Goal: Information Seeking & Learning: Obtain resource

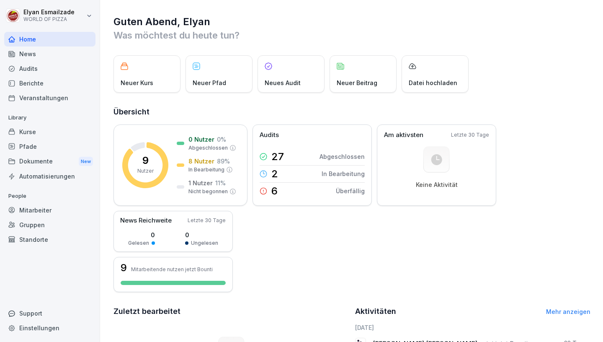
click at [71, 63] on div "Audits" at bounding box center [49, 68] width 91 height 15
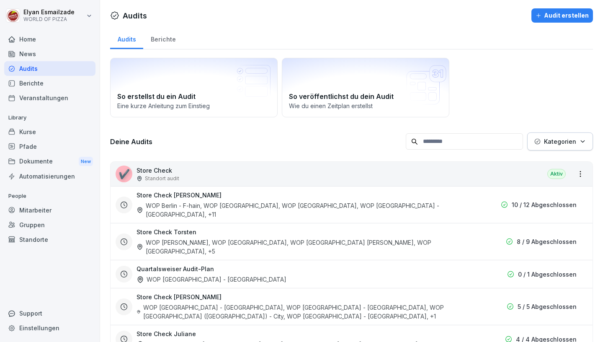
click at [55, 43] on div "Home" at bounding box center [49, 39] width 91 height 15
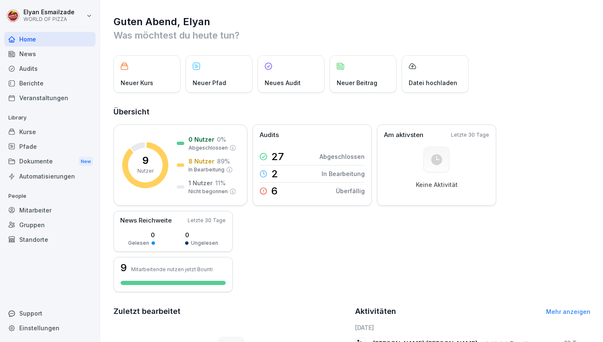
click at [31, 208] on div "Mitarbeiter" at bounding box center [49, 210] width 91 height 15
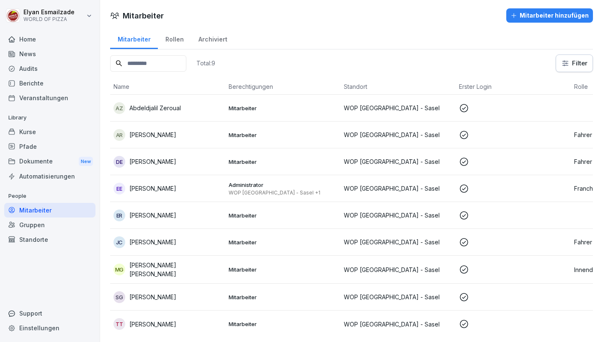
click at [336, 101] on td "Mitarbeiter" at bounding box center [282, 108] width 115 height 27
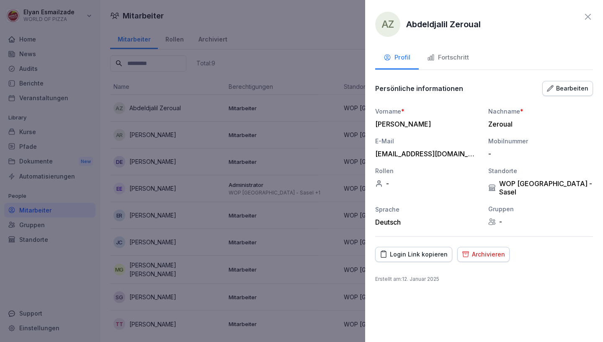
click at [347, 72] on div at bounding box center [301, 171] width 603 height 342
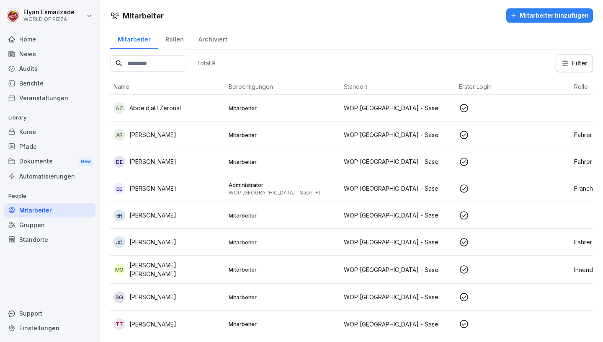
scroll to position [1, 0]
click at [519, 114] on td at bounding box center [513, 107] width 115 height 27
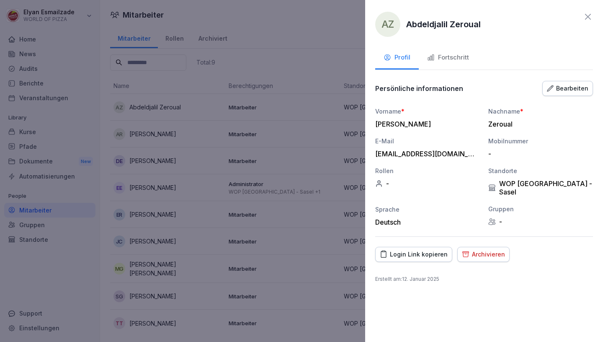
click at [448, 54] on div "Fortschritt" at bounding box center [448, 58] width 42 height 10
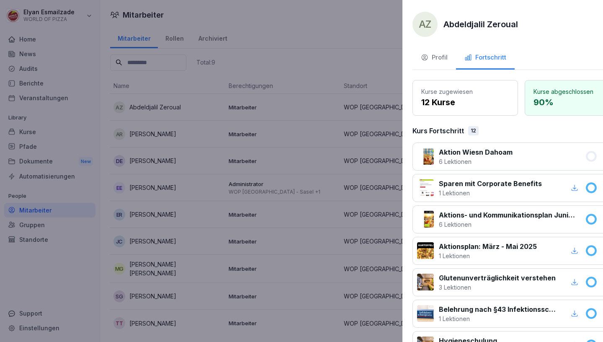
click at [285, 148] on div at bounding box center [301, 171] width 603 height 342
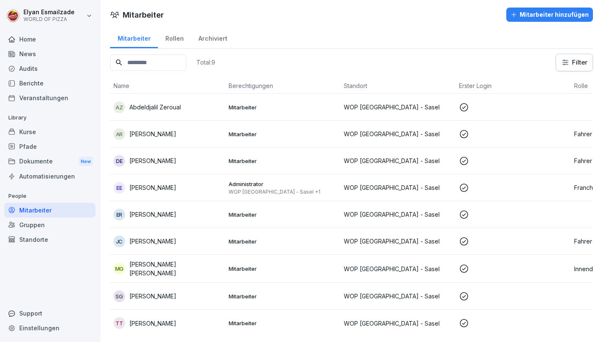
click at [401, 132] on p "WOP [GEOGRAPHIC_DATA] - Sasel" at bounding box center [398, 133] width 109 height 9
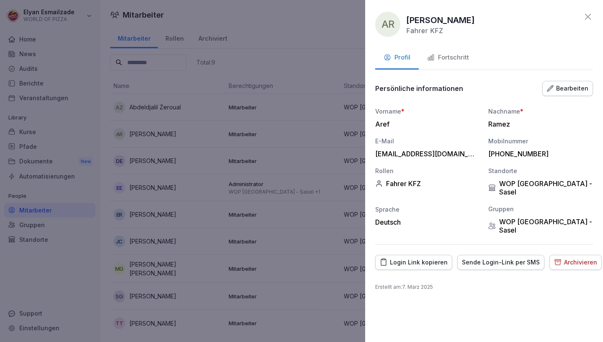
click at [463, 59] on div "Fortschritt" at bounding box center [448, 58] width 42 height 10
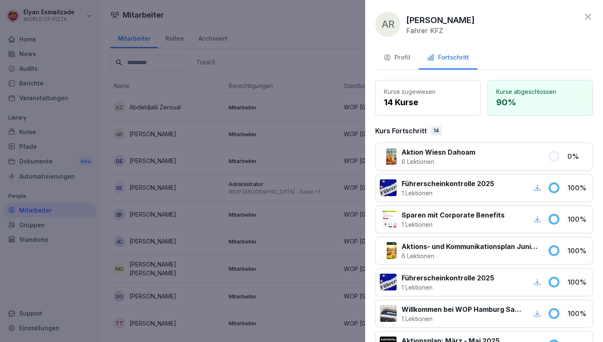
click at [313, 119] on div at bounding box center [301, 171] width 603 height 342
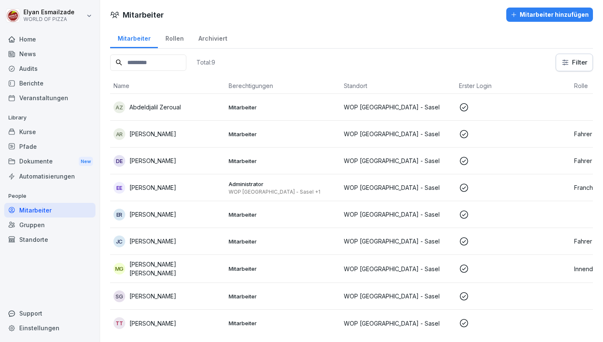
click at [326, 154] on td "Mitarbeiter" at bounding box center [282, 161] width 115 height 27
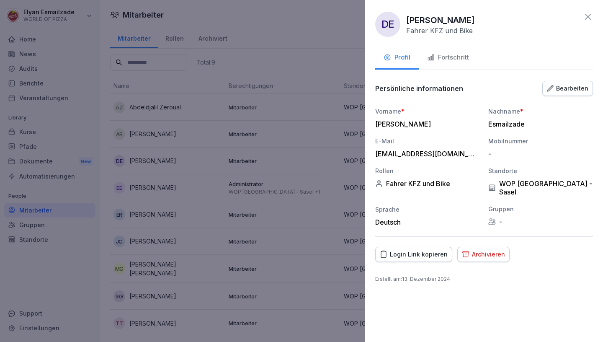
click at [461, 60] on div "Fortschritt" at bounding box center [448, 58] width 42 height 10
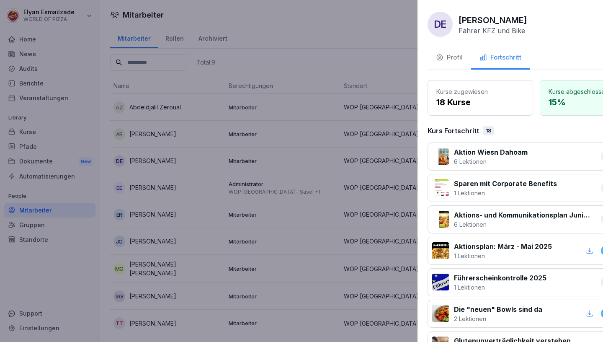
click at [289, 132] on div at bounding box center [301, 171] width 603 height 342
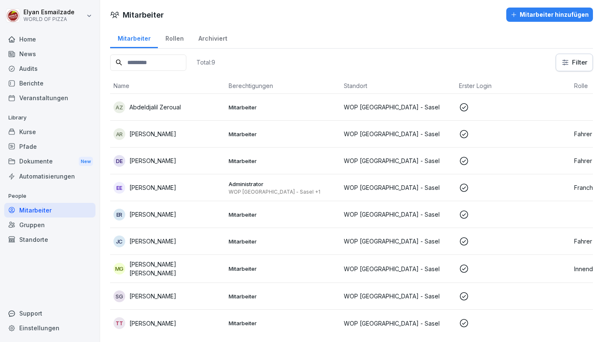
click at [264, 190] on p "WOP [GEOGRAPHIC_DATA] - Sasel +1" at bounding box center [283, 192] width 109 height 7
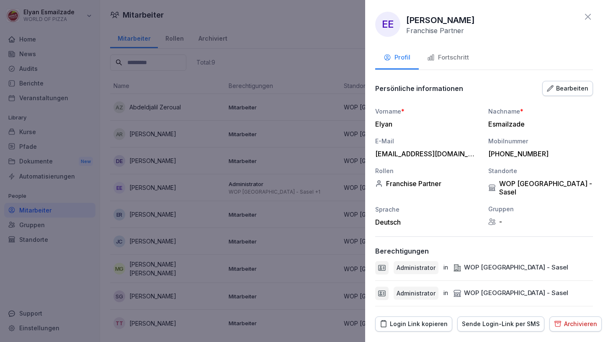
click at [446, 59] on div "Fortschritt" at bounding box center [448, 58] width 42 height 10
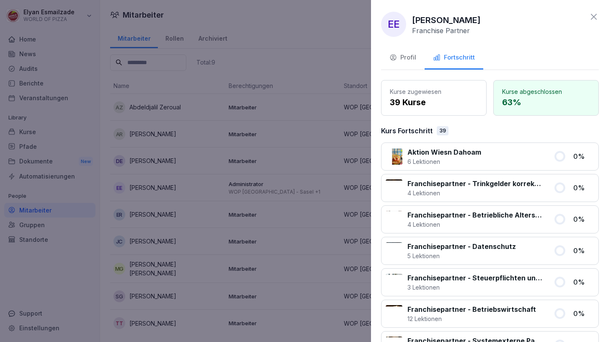
click at [351, 145] on div at bounding box center [301, 171] width 603 height 342
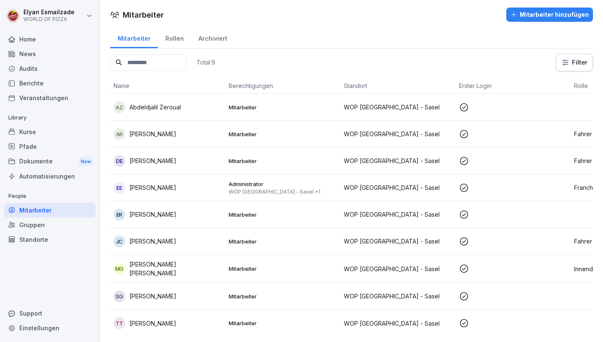
click at [330, 212] on p "Mitarbeiter" at bounding box center [283, 215] width 109 height 8
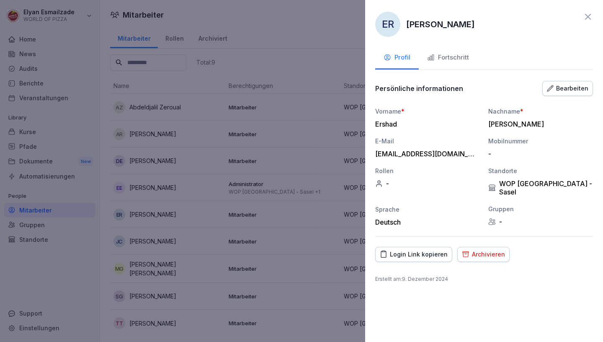
click at [459, 64] on button "Fortschritt" at bounding box center [448, 58] width 59 height 23
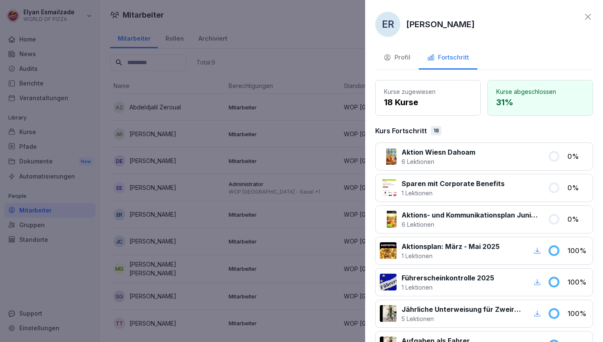
click at [274, 129] on div at bounding box center [301, 171] width 603 height 342
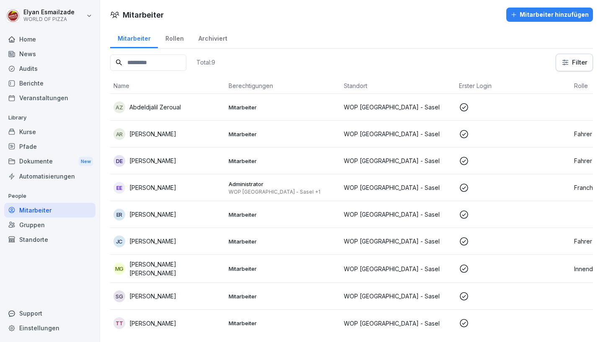
click at [158, 250] on td "[PERSON_NAME]" at bounding box center [167, 241] width 115 height 27
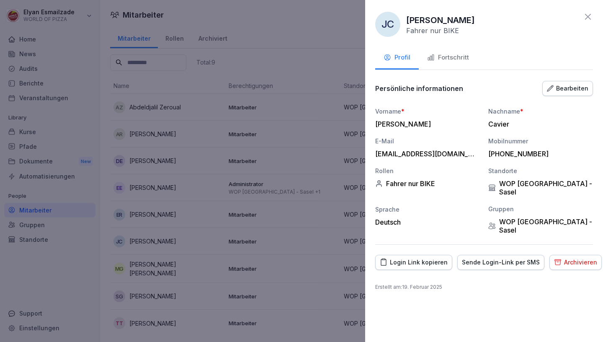
click at [453, 53] on div "Fortschritt" at bounding box center [448, 58] width 42 height 10
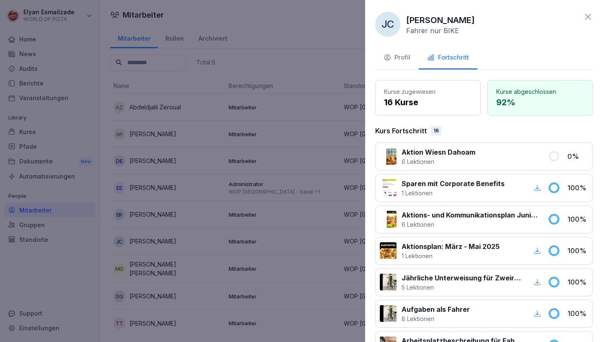
click at [146, 248] on div at bounding box center [301, 171] width 603 height 342
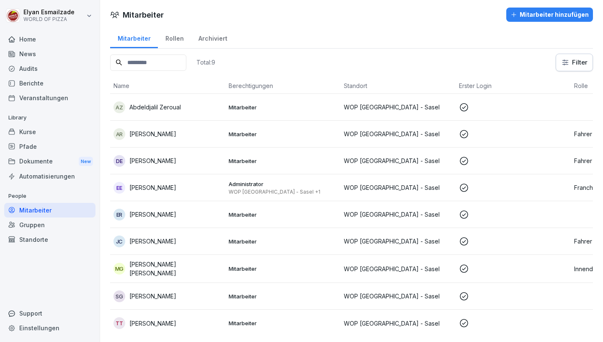
click at [150, 269] on p "[PERSON_NAME] [PERSON_NAME]" at bounding box center [175, 269] width 93 height 18
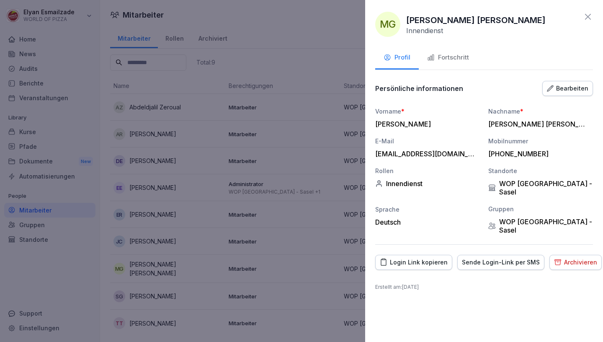
click at [442, 53] on button "Fortschritt" at bounding box center [448, 58] width 59 height 23
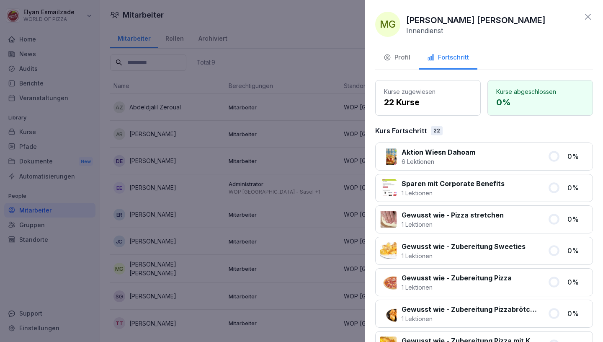
click at [144, 278] on div at bounding box center [301, 171] width 603 height 342
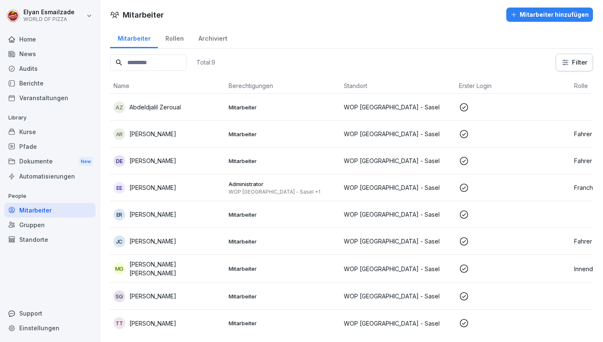
click at [145, 287] on td "SG [PERSON_NAME]" at bounding box center [167, 296] width 115 height 27
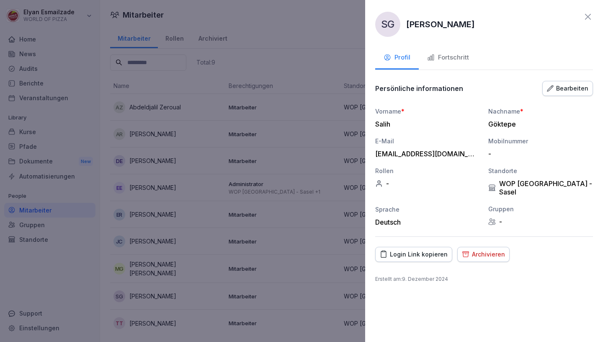
click at [458, 67] on button "Fortschritt" at bounding box center [448, 58] width 59 height 23
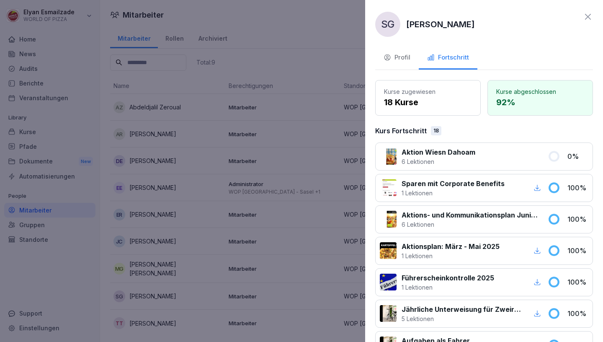
click at [180, 318] on div at bounding box center [301, 171] width 603 height 342
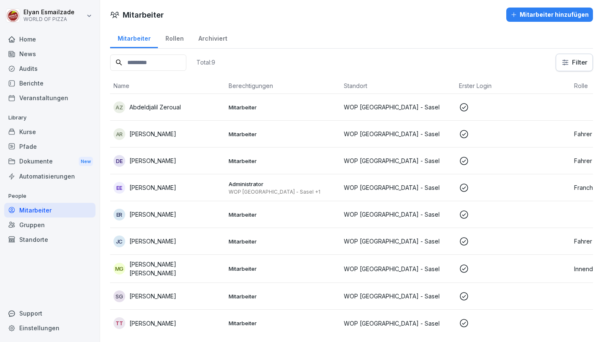
click at [160, 324] on p "[PERSON_NAME]" at bounding box center [152, 323] width 47 height 9
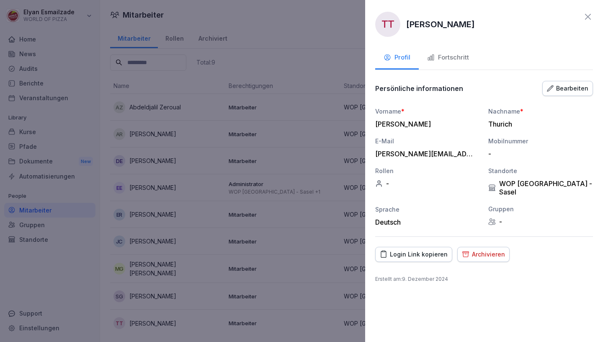
click at [437, 59] on div "Fortschritt" at bounding box center [448, 58] width 42 height 10
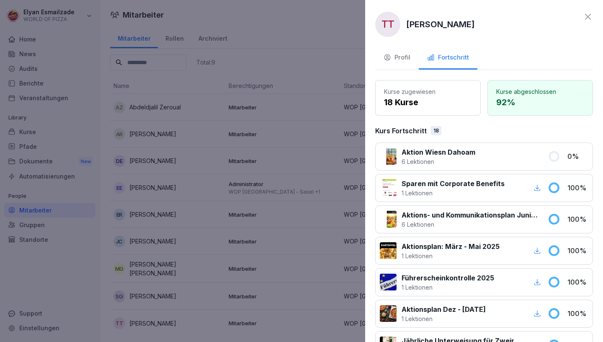
click at [197, 212] on div at bounding box center [301, 171] width 603 height 342
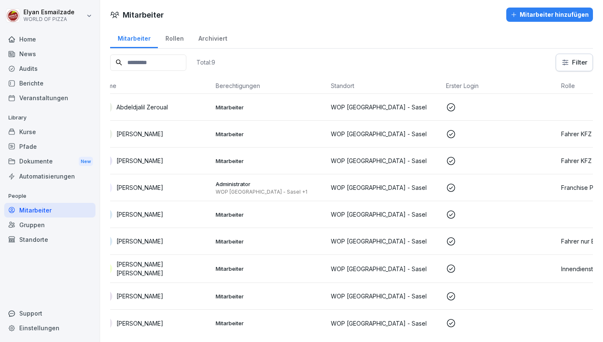
scroll to position [0, 0]
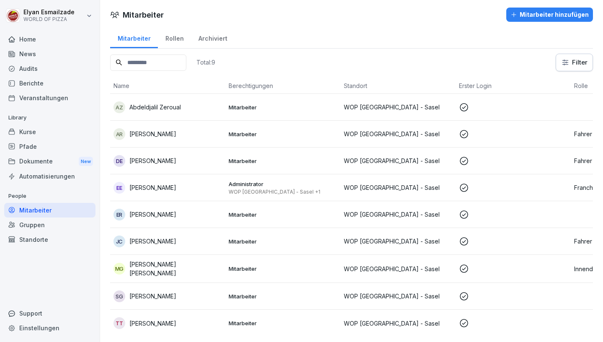
click at [93, 152] on div "Pfade" at bounding box center [49, 146] width 91 height 15
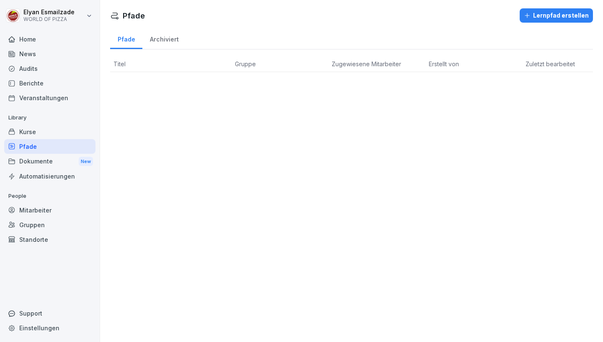
click at [85, 163] on div "New" at bounding box center [86, 162] width 14 height 10
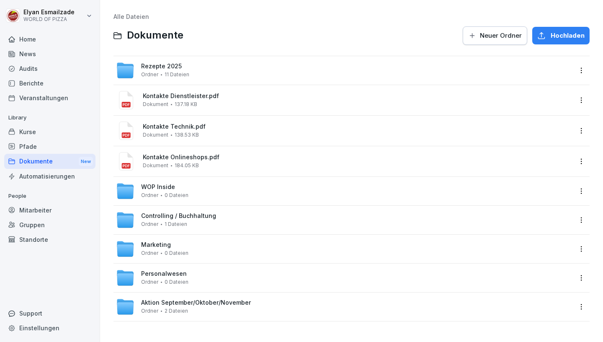
click at [185, 70] on div "Rezepte 2025 Ordner 11 Dateien" at bounding box center [165, 70] width 48 height 15
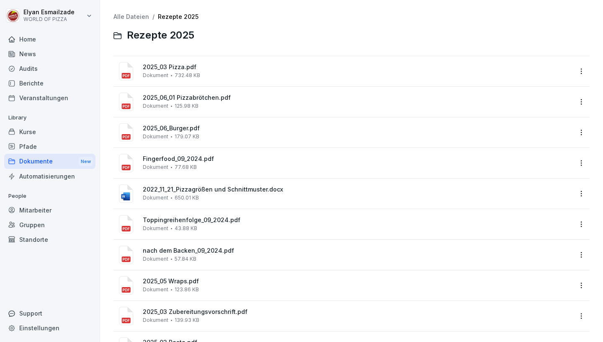
click at [39, 177] on div "Automatisierungen" at bounding box center [49, 176] width 91 height 15
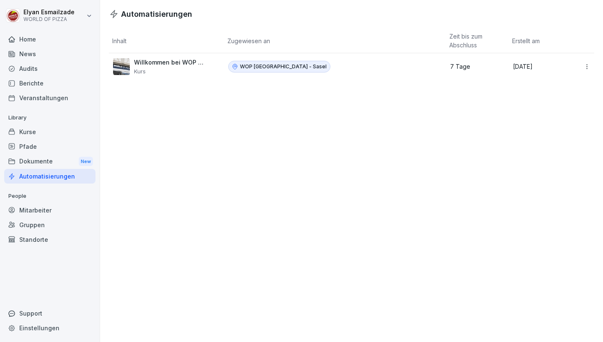
click at [55, 67] on div "Audits" at bounding box center [49, 68] width 91 height 15
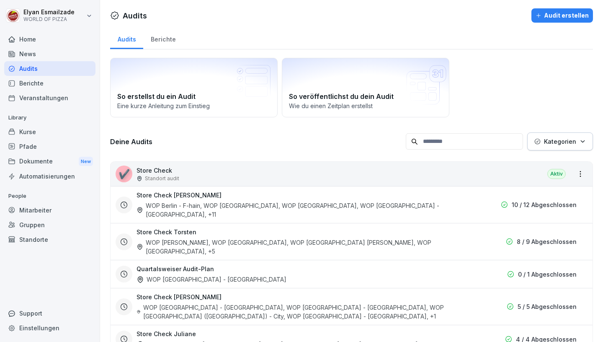
click at [58, 79] on div "Berichte" at bounding box center [49, 83] width 91 height 15
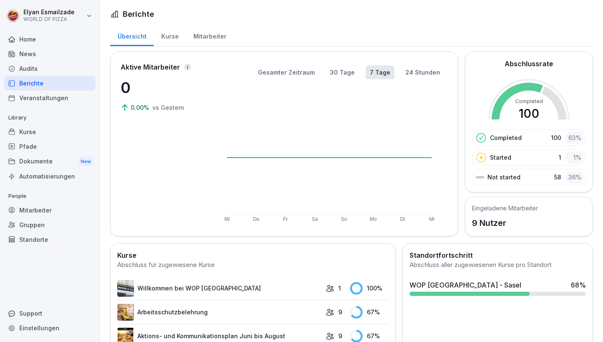
click at [78, 41] on div "Home" at bounding box center [49, 39] width 91 height 15
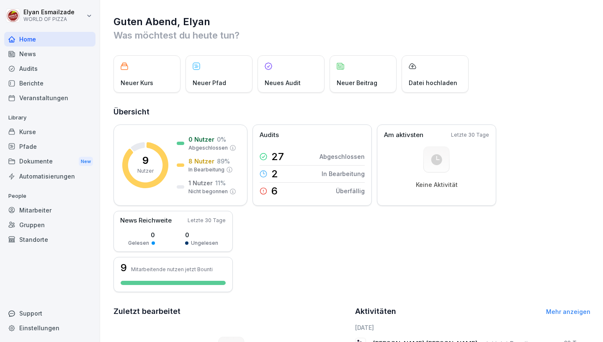
click at [90, 13] on html "Elyan Esmailzade WORLD OF PIZZA Home News Audits Berichte Veranstaltungen Libra…" at bounding box center [301, 171] width 603 height 342
click at [116, 87] on div "Neuer Kurs" at bounding box center [147, 73] width 67 height 37
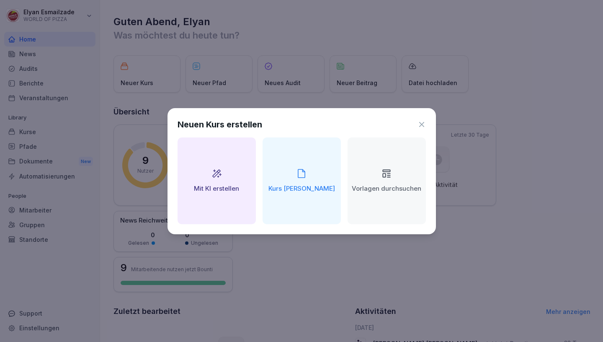
click at [425, 124] on icon at bounding box center [422, 124] width 8 height 8
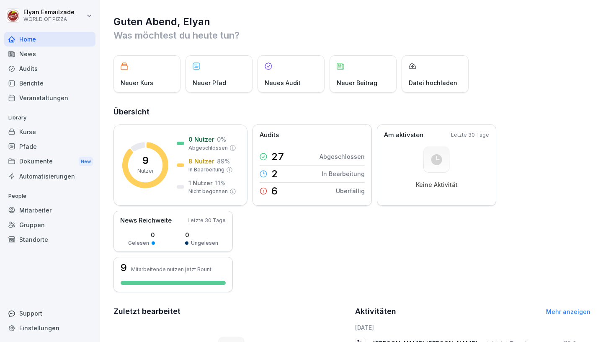
click at [127, 70] on div "Neuer Kurs" at bounding box center [147, 73] width 67 height 37
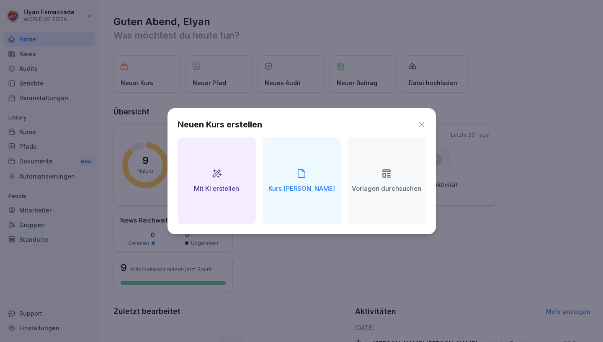
click at [371, 200] on div "Vorlagen durchsuchen" at bounding box center [387, 180] width 78 height 87
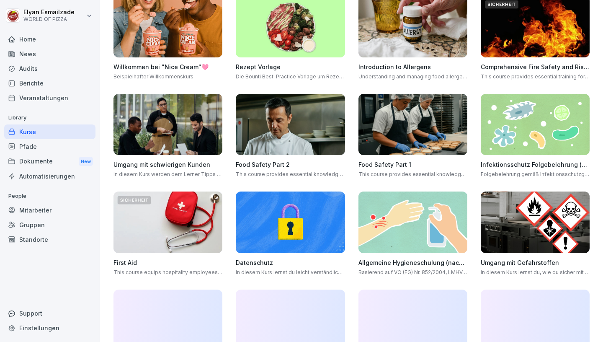
scroll to position [167, 0]
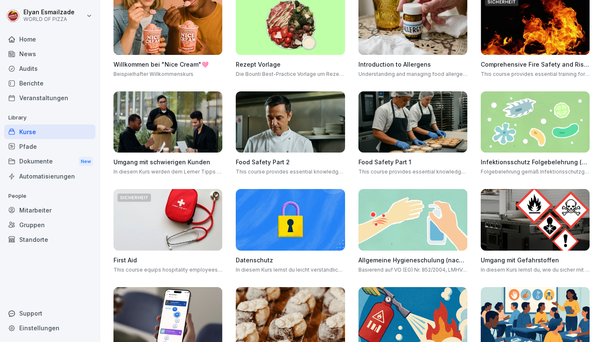
click at [430, 225] on img at bounding box center [413, 219] width 109 height 61
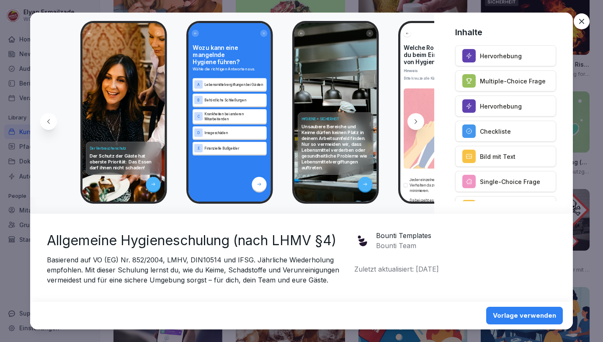
click at [585, 23] on icon at bounding box center [582, 21] width 8 height 8
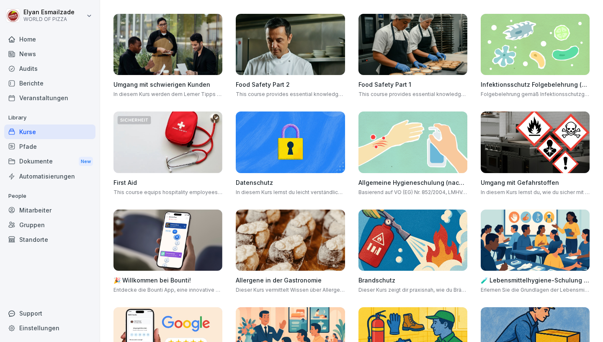
scroll to position [202, 0]
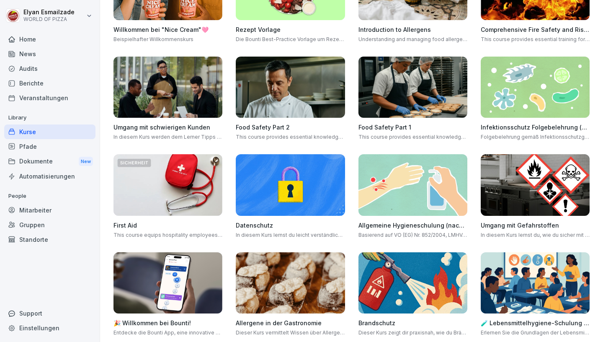
click at [59, 178] on div "Automatisierungen" at bounding box center [49, 176] width 91 height 15
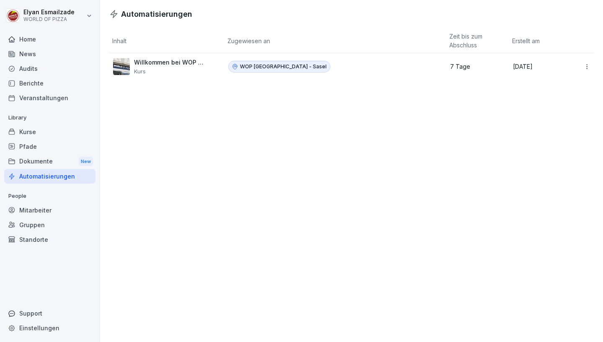
click at [461, 69] on p "7 Tage" at bounding box center [474, 67] width 49 height 8
click at [587, 70] on html "Elyan Esmailzade WORLD OF PIZZA Home News Audits Berichte Veranstaltungen Libra…" at bounding box center [301, 171] width 603 height 342
click at [519, 64] on p "[DATE]" at bounding box center [539, 67] width 53 height 8
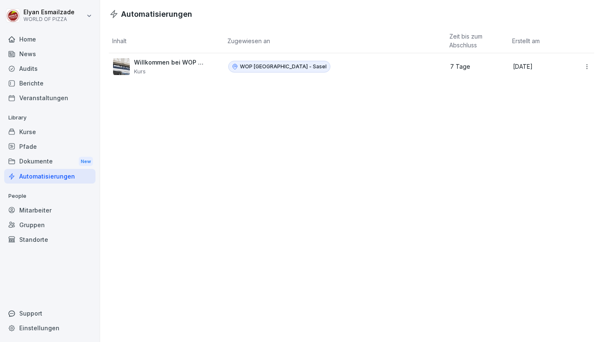
click at [442, 67] on td "WOP [GEOGRAPHIC_DATA] - Sasel" at bounding box center [335, 66] width 222 height 27
click at [53, 162] on div "Dokumente New" at bounding box center [49, 162] width 91 height 16
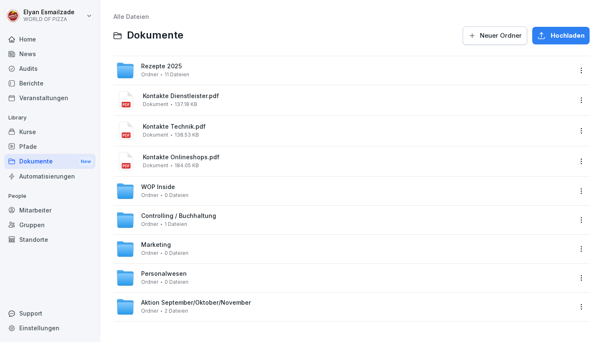
click at [243, 108] on div "Kontakte Dienstleister.pdf Dokument 137.18 KB" at bounding box center [344, 100] width 456 height 20
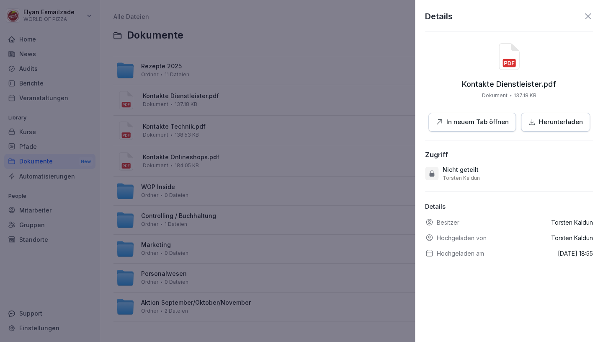
click at [243, 108] on div at bounding box center [301, 171] width 603 height 342
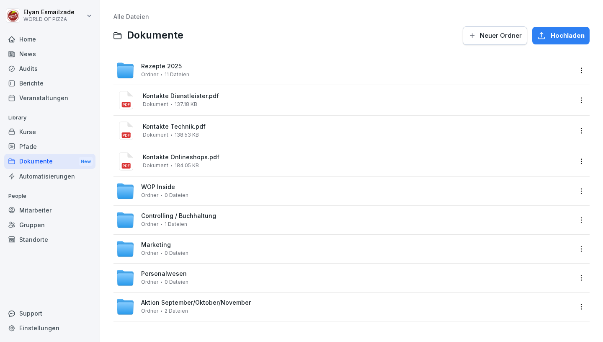
click at [200, 227] on div "Controlling / Buchhaltung Ordner 1 Dateien" at bounding box center [178, 219] width 75 height 15
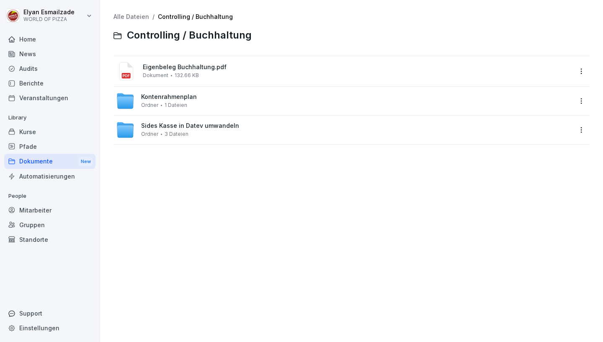
click at [246, 78] on div "Eigenbeleg Buchhaltung.pdf Dokument 132.66 KB" at bounding box center [358, 71] width 430 height 15
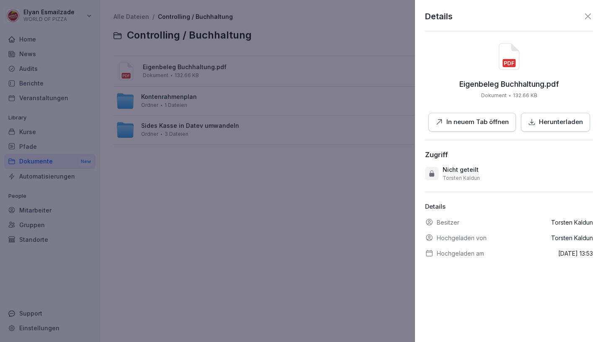
click at [479, 126] on p "In neuem Tab öffnen" at bounding box center [478, 122] width 62 height 10
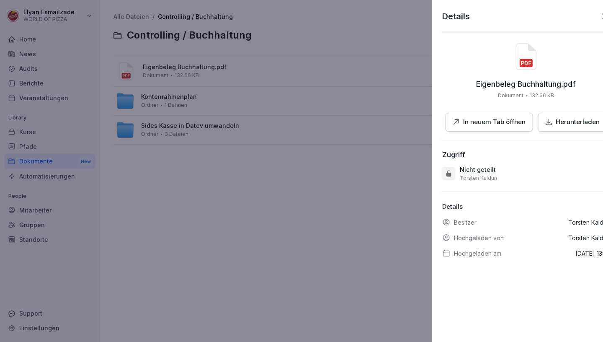
click at [262, 144] on div at bounding box center [301, 171] width 603 height 342
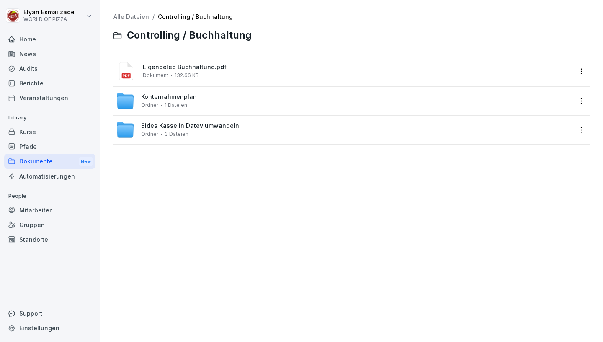
click at [223, 103] on div "Kontenrahmenplan [PERSON_NAME] 1 Dateien" at bounding box center [344, 101] width 456 height 18
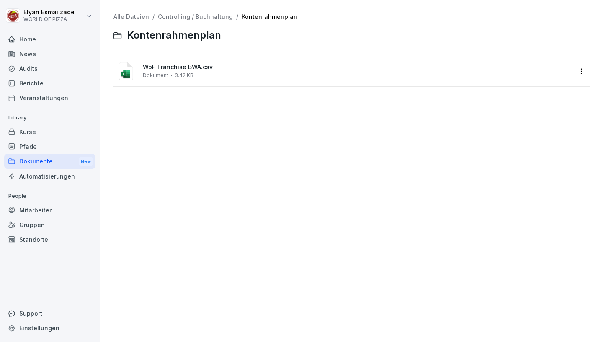
click at [249, 74] on div "WoP Franchise BWA.csv Dokument 3.42 KB" at bounding box center [358, 71] width 430 height 15
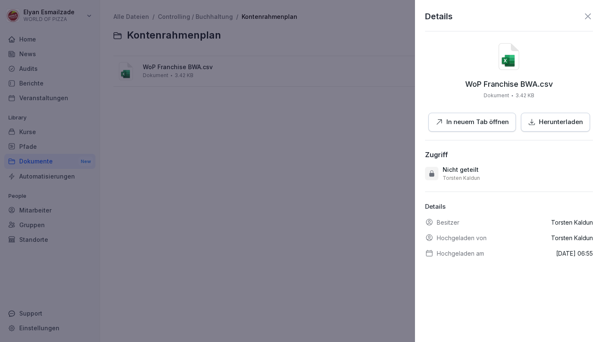
click at [452, 130] on button "In neuem Tab öffnen" at bounding box center [473, 122] width 88 height 19
click at [256, 231] on div at bounding box center [301, 171] width 603 height 342
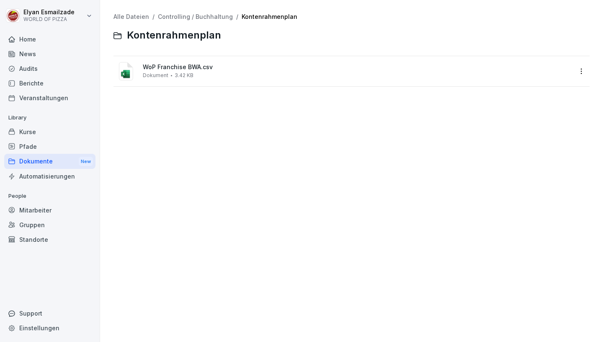
click at [65, 160] on div "Dokumente New" at bounding box center [49, 162] width 91 height 16
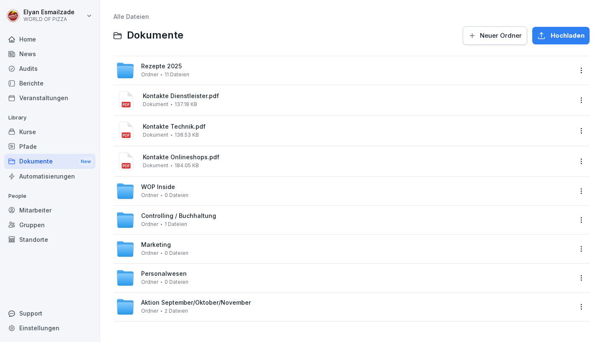
click at [129, 278] on icon at bounding box center [125, 279] width 17 height 12
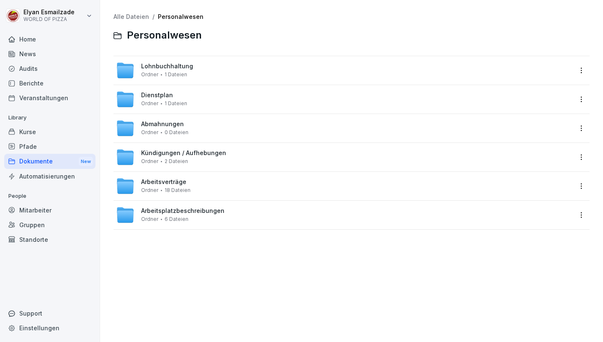
click at [129, 278] on div "Alle Dateien / Personalwesen Personalwesen Lohnbuchhaltung [PERSON_NAME] 1 Date…" at bounding box center [351, 170] width 491 height 329
click at [240, 211] on div "Arbeitsplatzbeschreibungen [PERSON_NAME] 6 Dateien" at bounding box center [344, 215] width 456 height 18
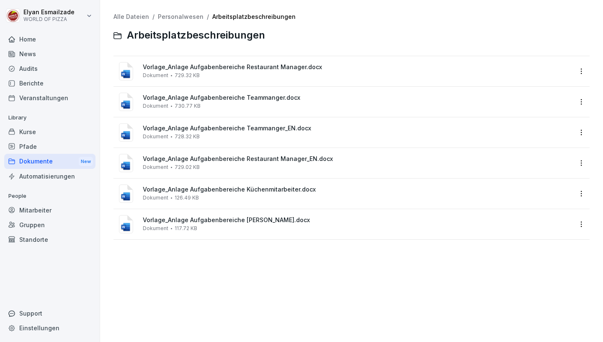
click at [248, 221] on span "Vorlage_Anlage Aufgabenbereiche [PERSON_NAME].docx" at bounding box center [358, 220] width 430 height 7
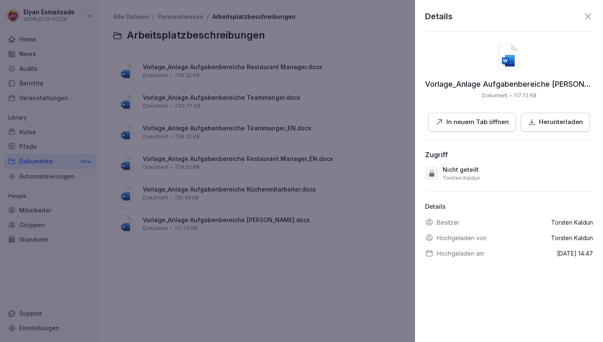
click at [480, 124] on p "In neuem Tab öffnen" at bounding box center [478, 122] width 62 height 10
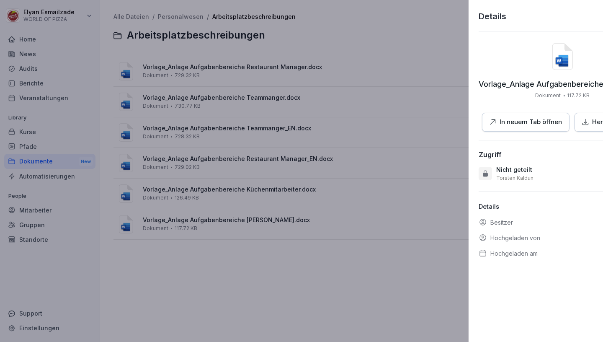
click at [360, 237] on div at bounding box center [301, 171] width 603 height 342
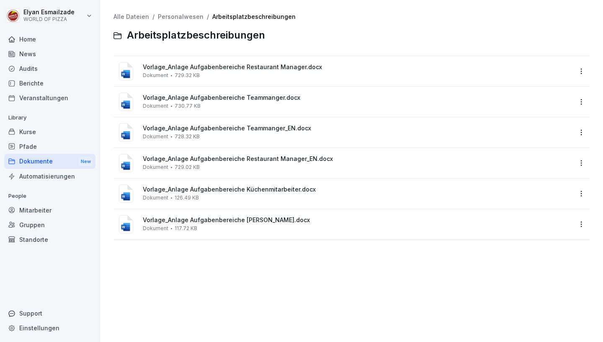
click at [307, 224] on div "Vorlage_Anlage Aufgabenbereiche [PERSON_NAME].docx Dokument 117.72 KB" at bounding box center [358, 224] width 430 height 15
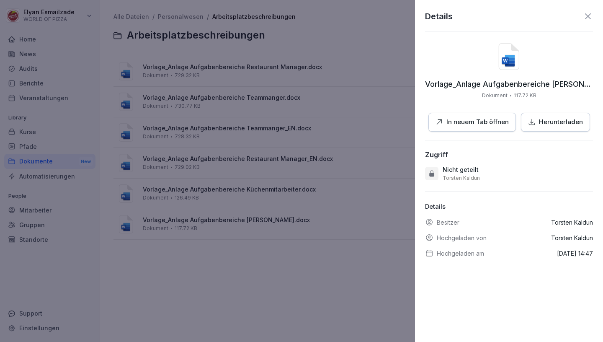
click at [546, 122] on p "Herunterladen" at bounding box center [561, 122] width 44 height 10
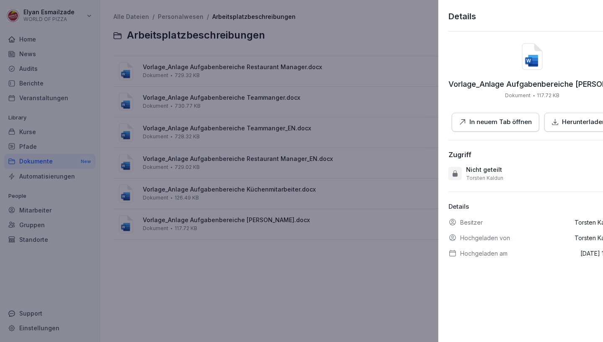
click at [343, 143] on div at bounding box center [301, 171] width 603 height 342
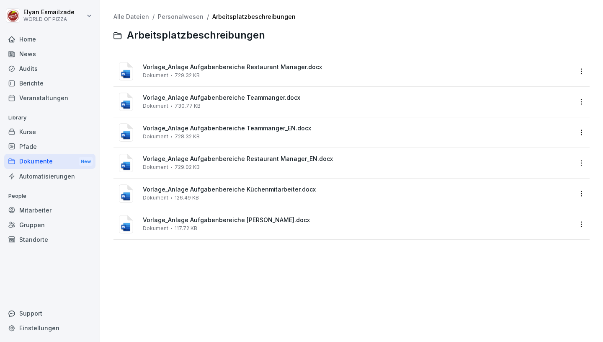
click at [72, 150] on div "Pfade" at bounding box center [49, 146] width 91 height 15
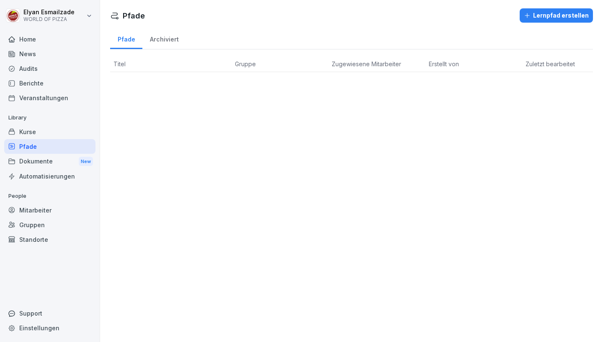
click at [81, 137] on div "Kurse" at bounding box center [49, 131] width 91 height 15
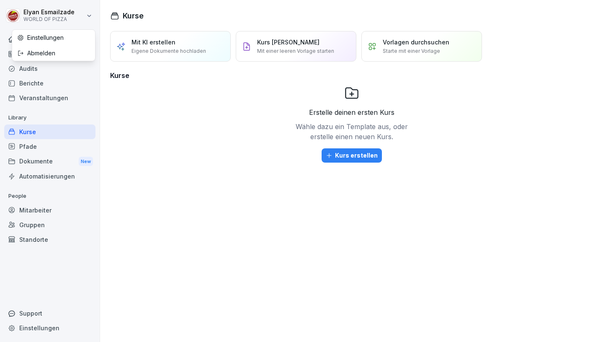
click at [59, 12] on html "Elyan Esmailzade WORLD OF PIZZA Home News Audits Berichte Veranstaltungen Libra…" at bounding box center [301, 171] width 603 height 342
click at [59, 11] on html "Elyan Esmailzade WORLD OF PIZZA Home News Audits Berichte Veranstaltungen Libra…" at bounding box center [301, 171] width 603 height 342
